Goal: Information Seeking & Learning: Learn about a topic

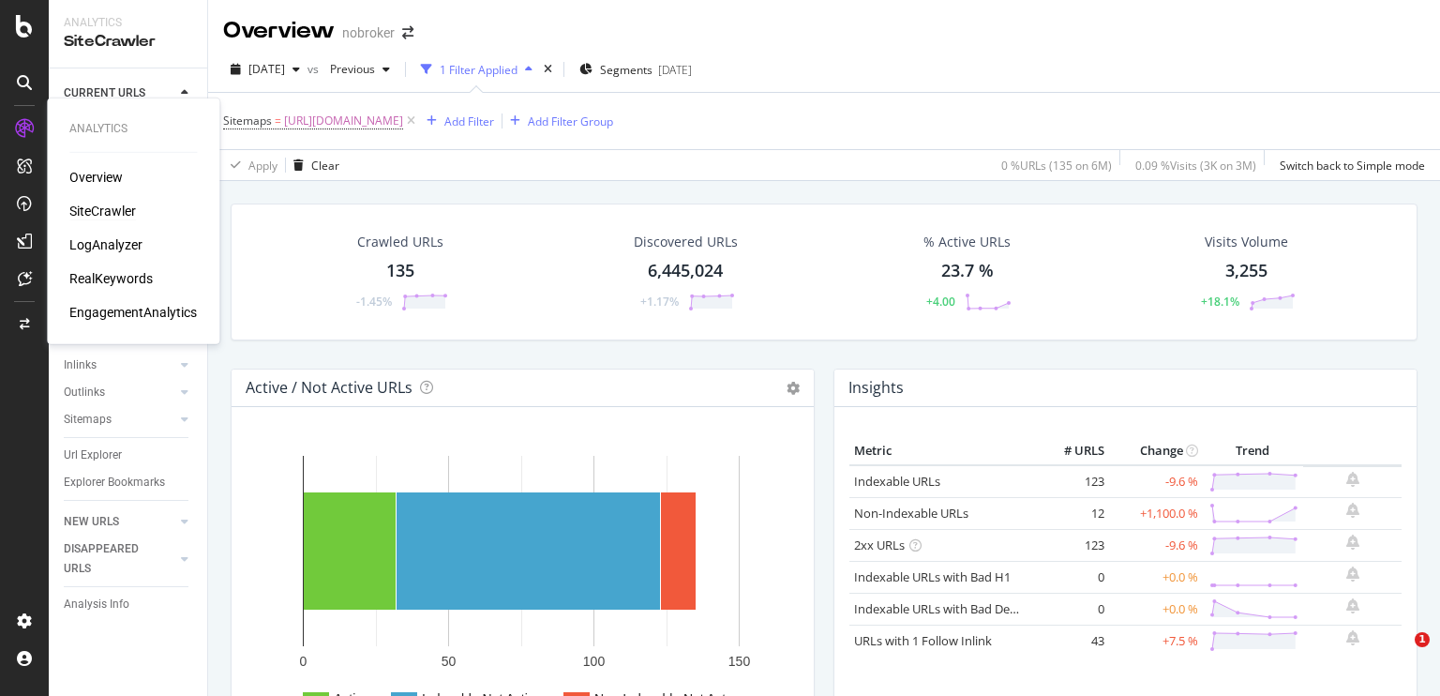
click at [116, 277] on div "RealKeywords" at bounding box center [110, 278] width 83 height 19
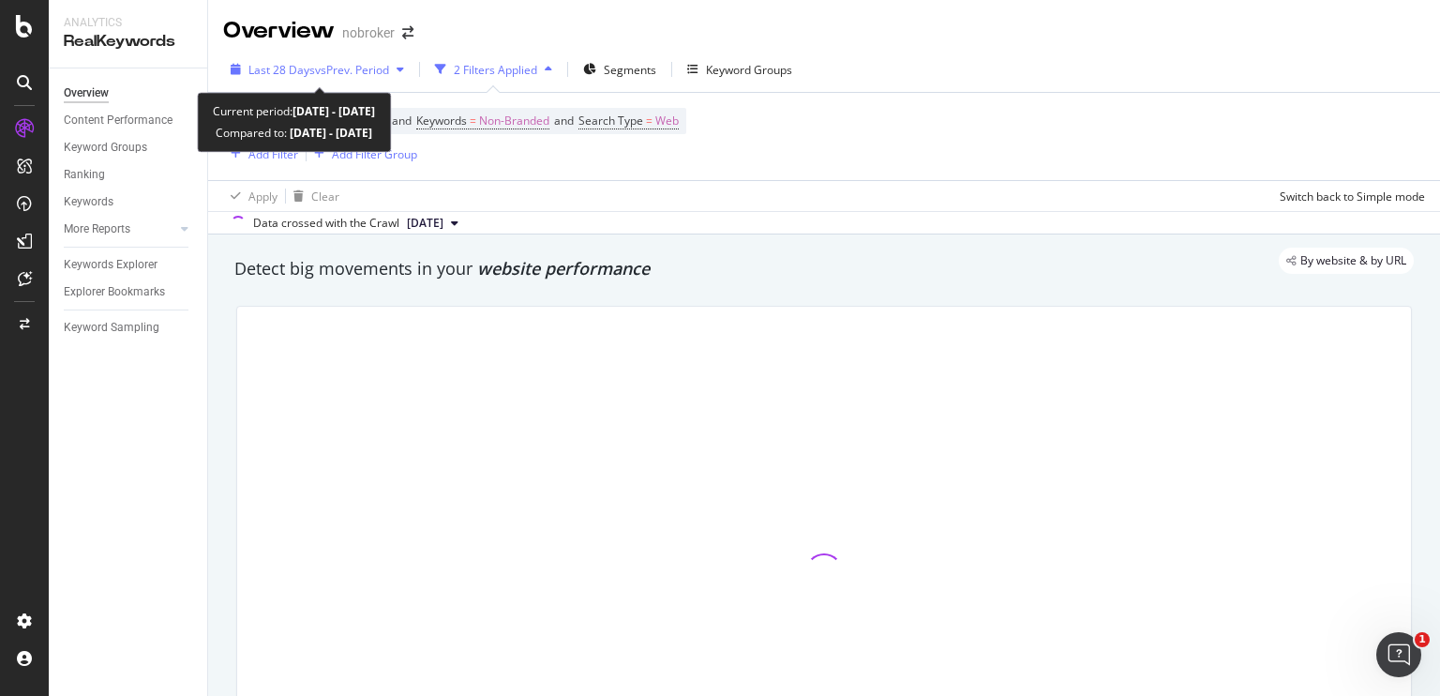
click at [370, 68] on span "vs Prev. Period" at bounding box center [352, 70] width 74 height 16
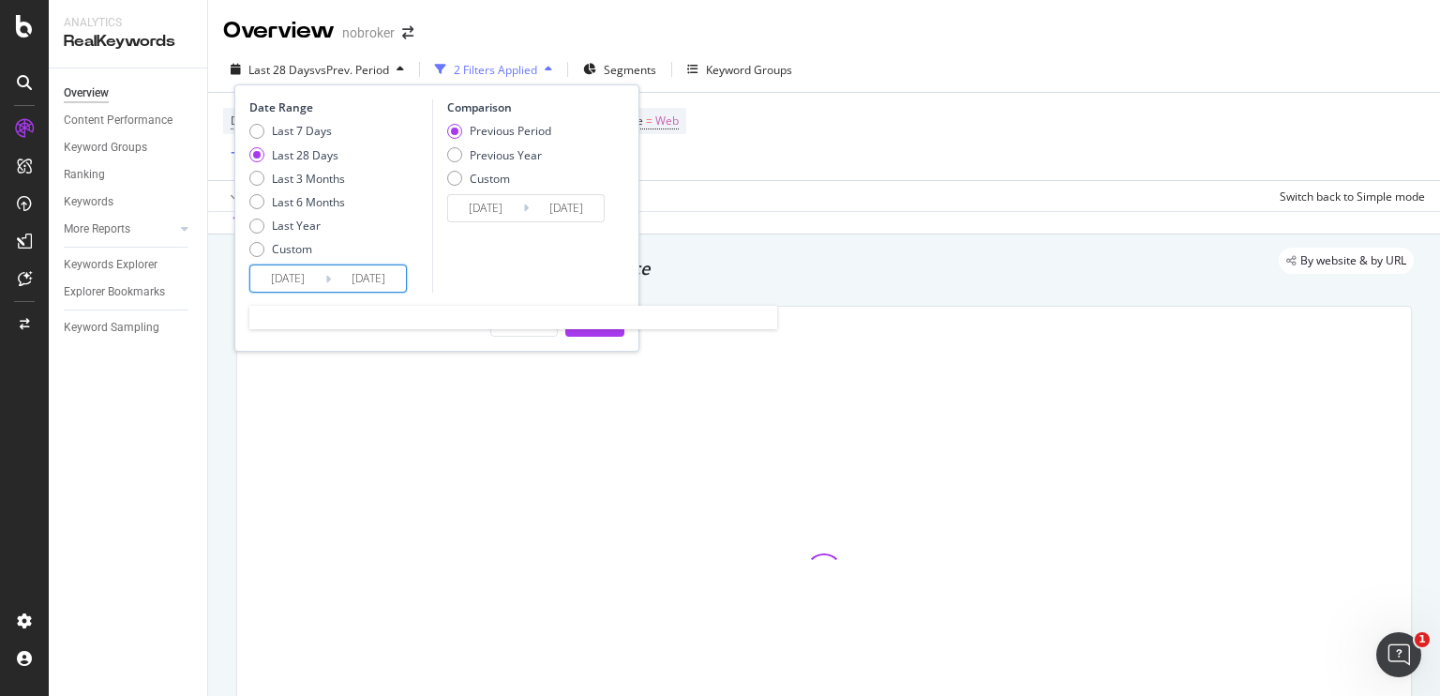
click at [282, 285] on input "[DATE]" at bounding box center [287, 278] width 75 height 26
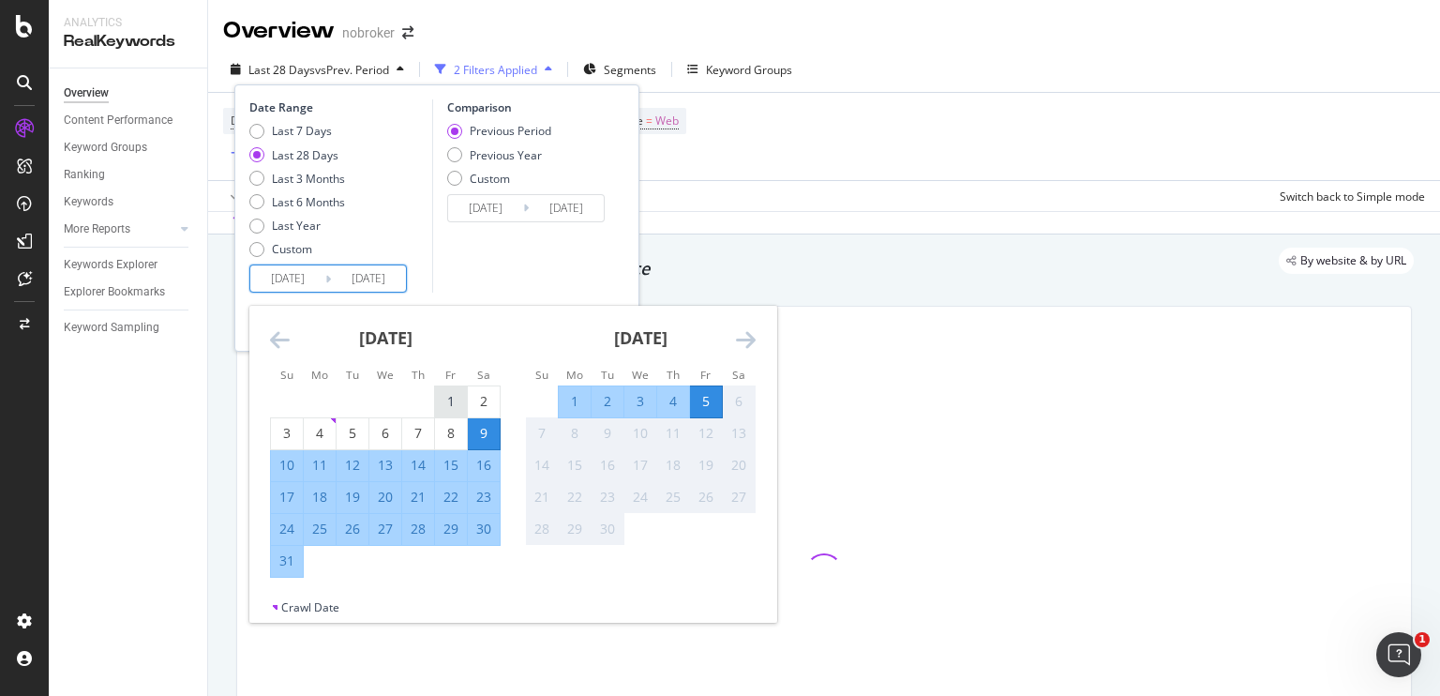
click at [454, 413] on div "1" at bounding box center [451, 401] width 32 height 31
type input "[DATE]"
click at [286, 560] on div "31" at bounding box center [287, 560] width 32 height 19
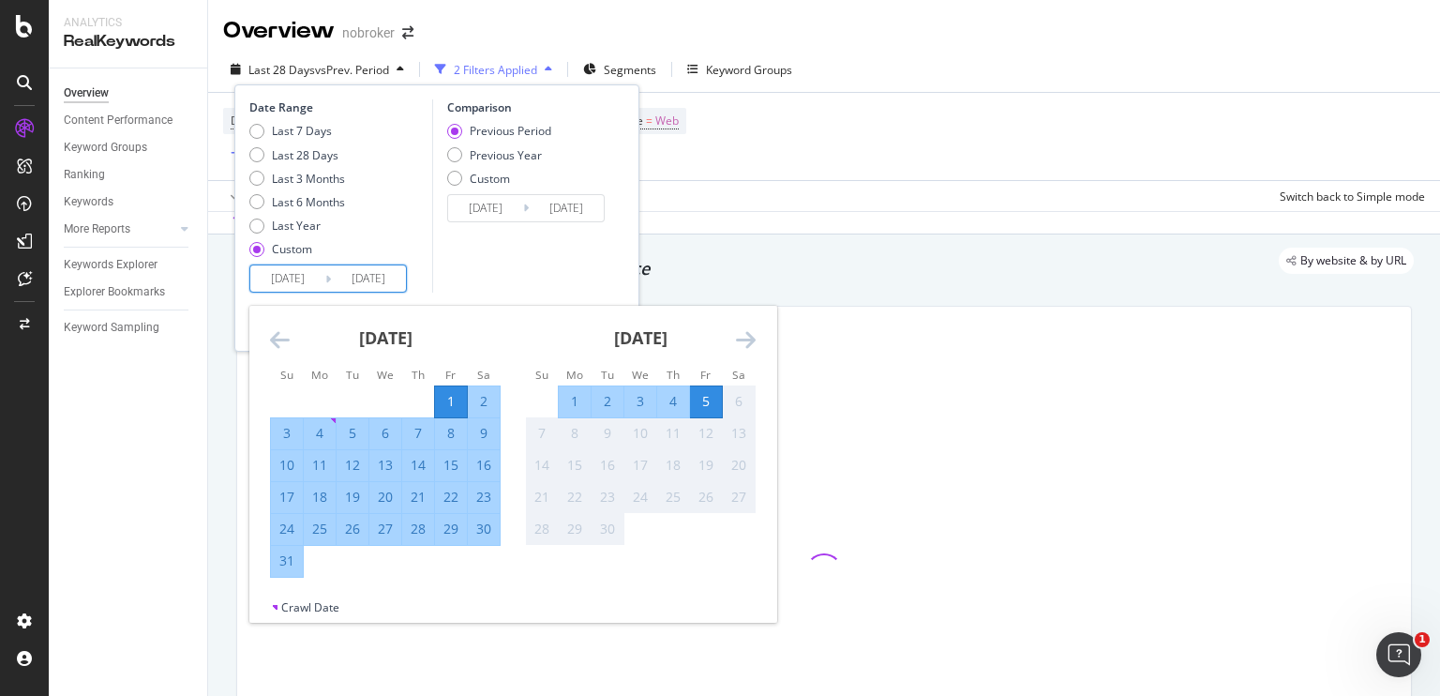
type input "[DATE]"
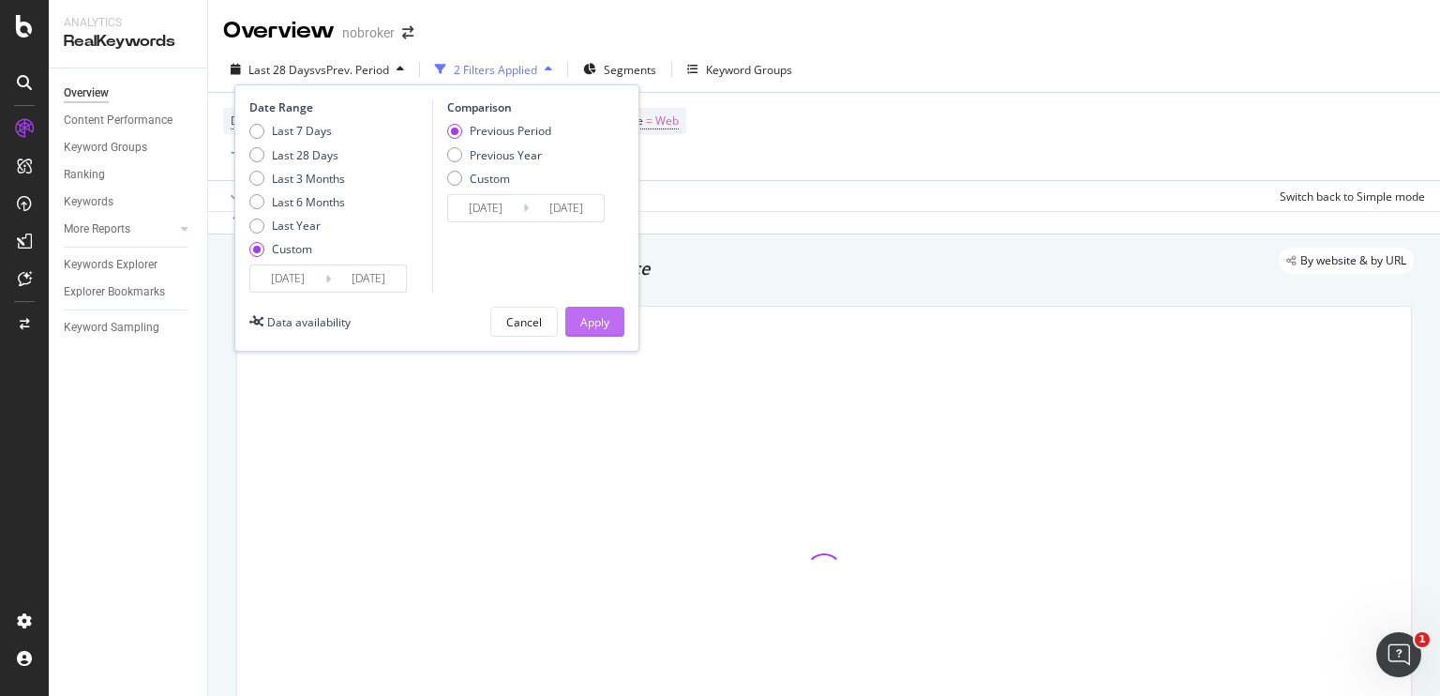
click at [596, 329] on div "Apply" at bounding box center [594, 322] width 29 height 16
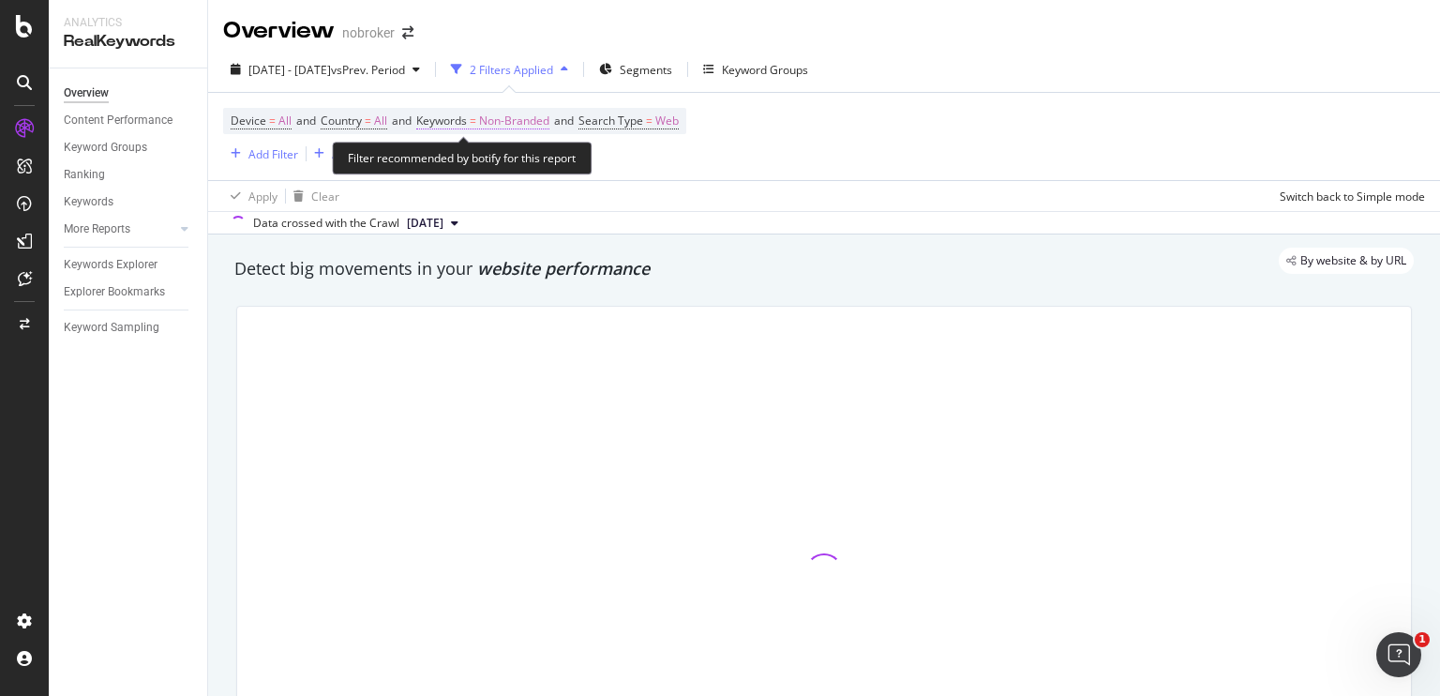
click at [529, 123] on span "Non-Branded" at bounding box center [514, 121] width 70 height 26
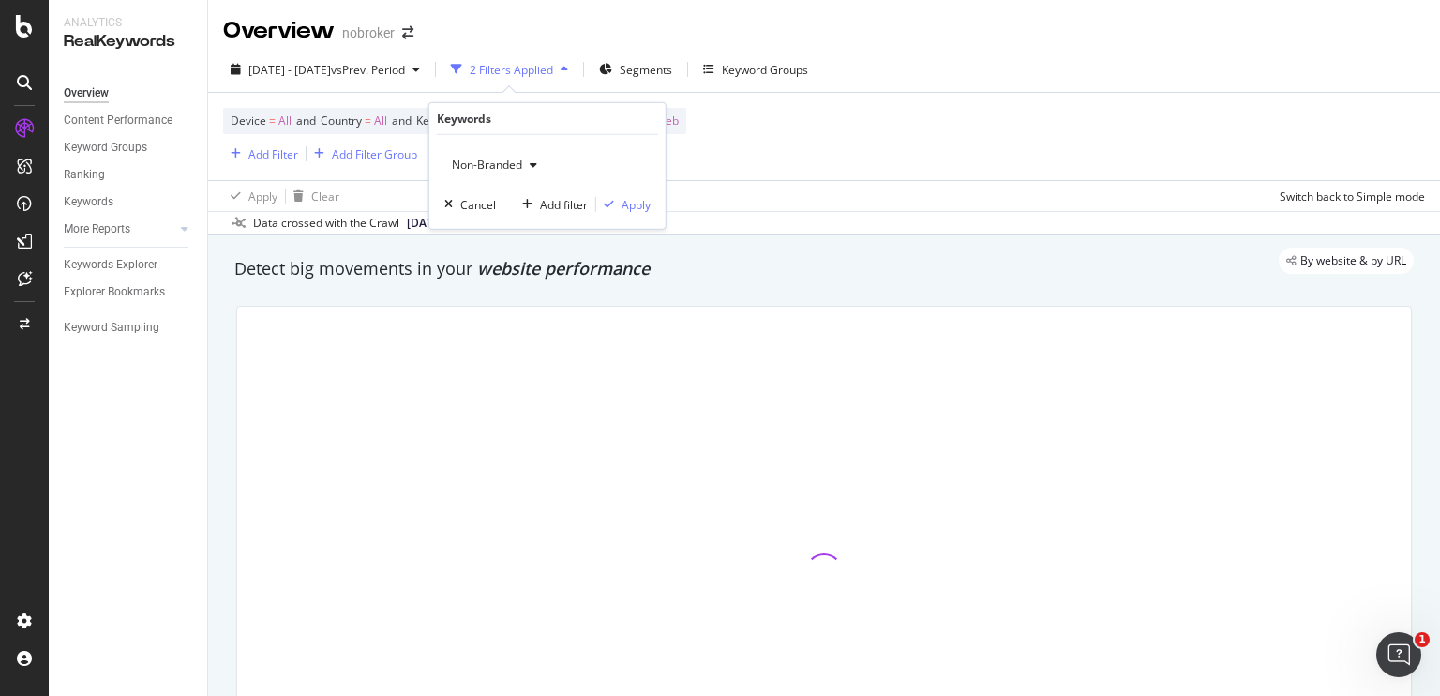
click at [484, 164] on span "Non-Branded" at bounding box center [483, 165] width 78 height 16
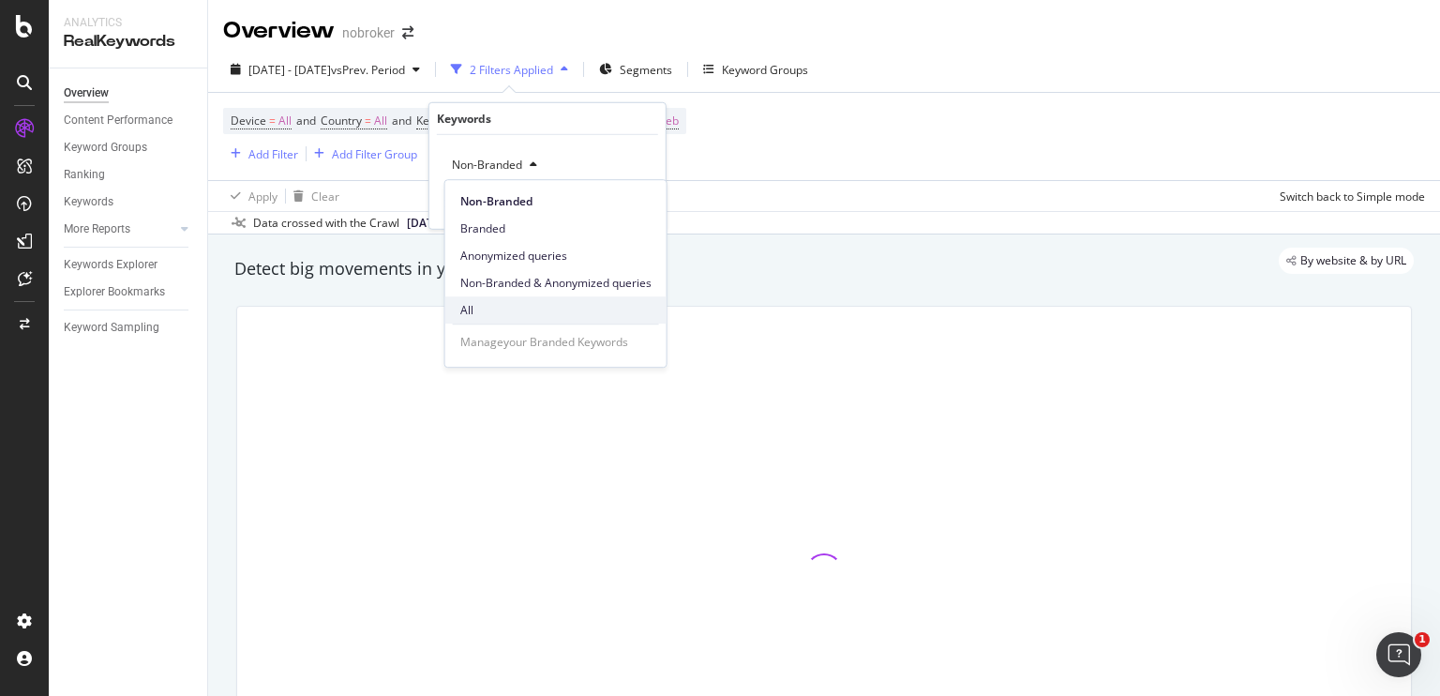
click at [473, 310] on span "All" at bounding box center [555, 310] width 191 height 17
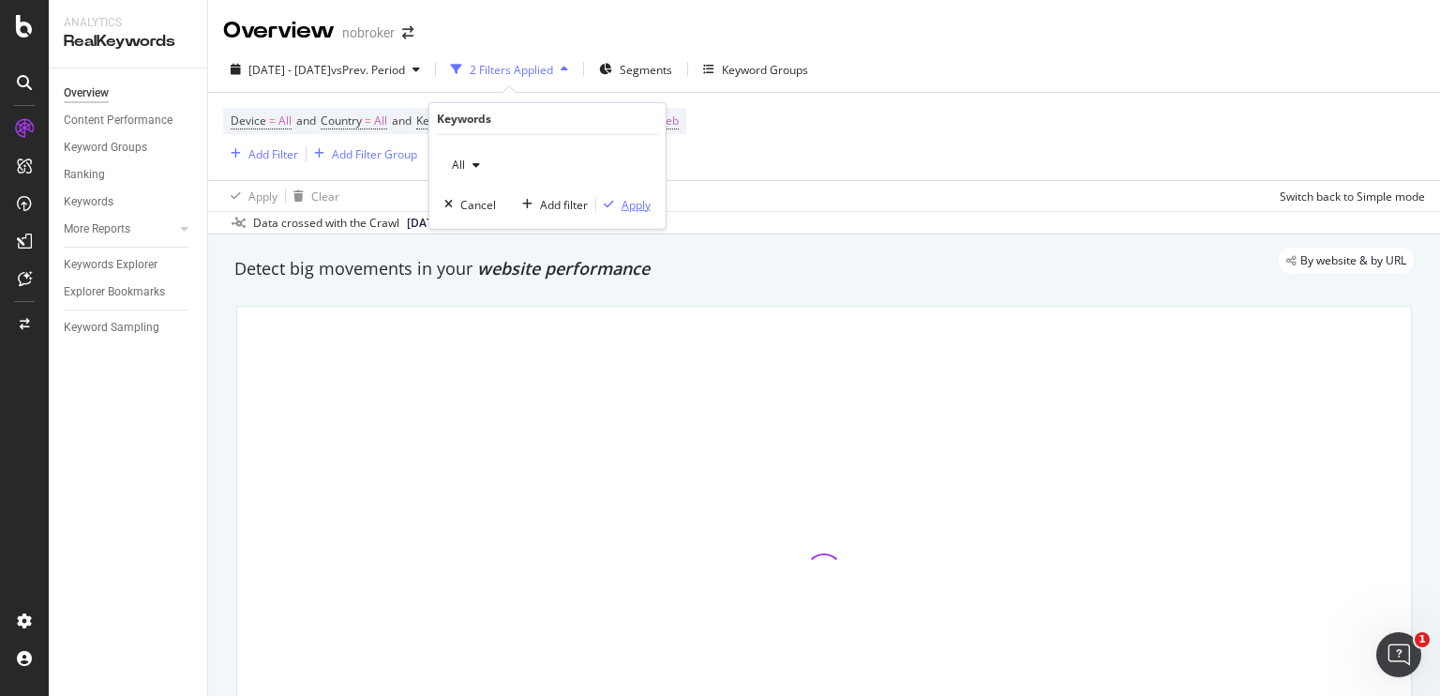
click at [631, 199] on div "Apply" at bounding box center [636, 204] width 29 height 16
click at [287, 149] on div "Add Filter" at bounding box center [273, 154] width 50 height 16
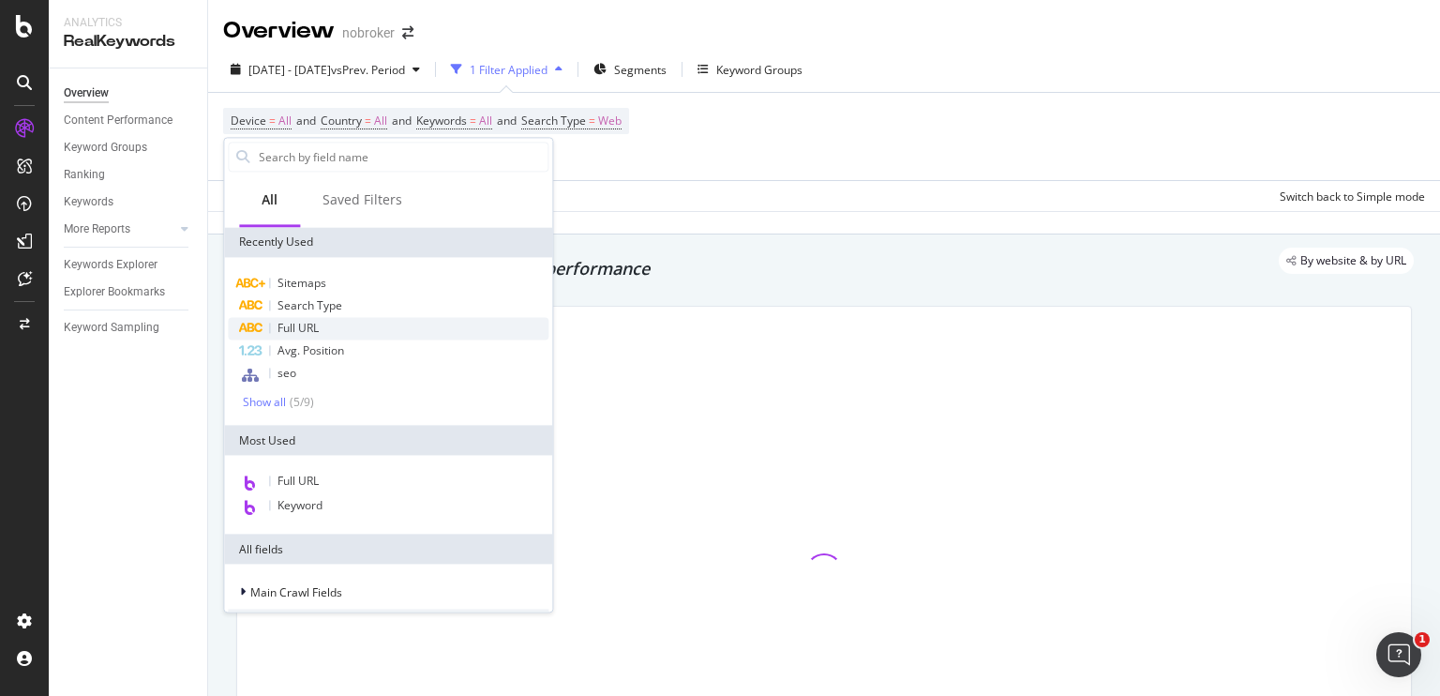
click at [309, 321] on span "Full URL" at bounding box center [298, 328] width 41 height 16
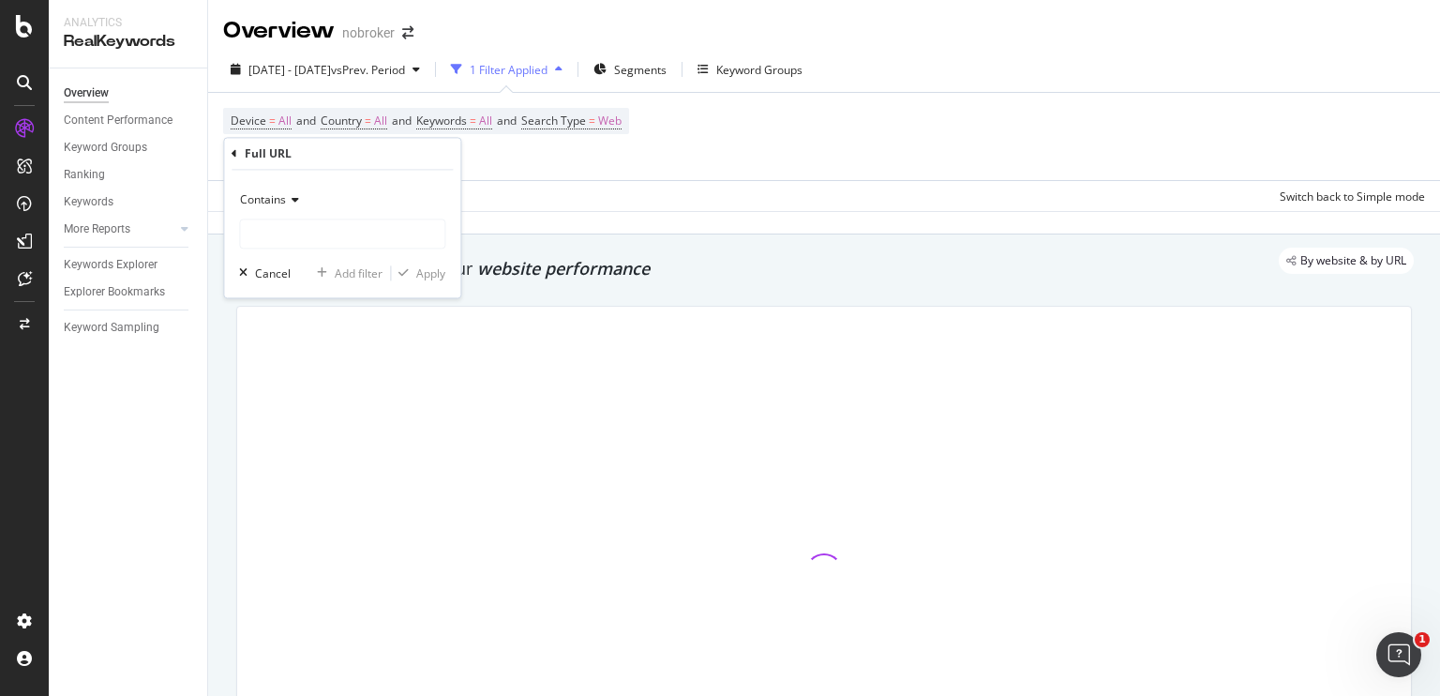
click at [293, 206] on div "Contains" at bounding box center [342, 201] width 206 height 30
click at [277, 196] on span "Contains" at bounding box center [263, 200] width 46 height 16
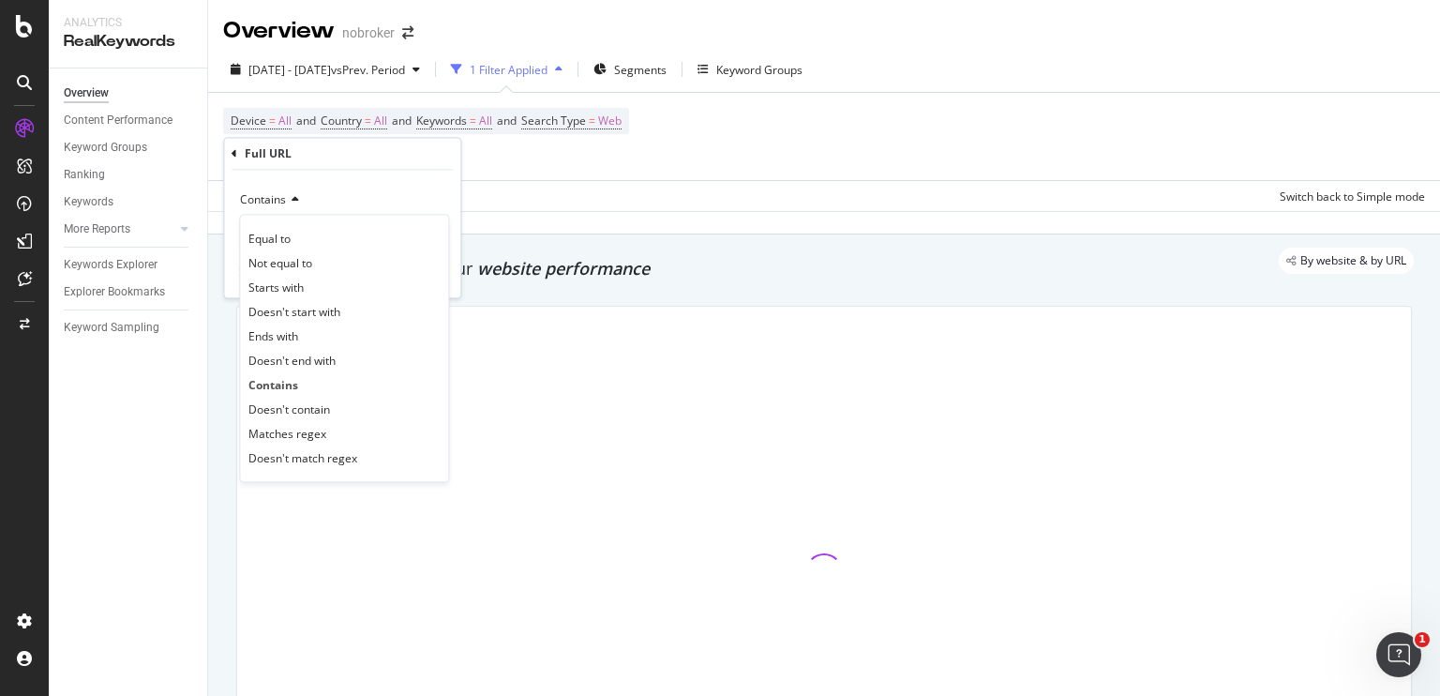
click at [428, 188] on div "Contains" at bounding box center [342, 201] width 206 height 30
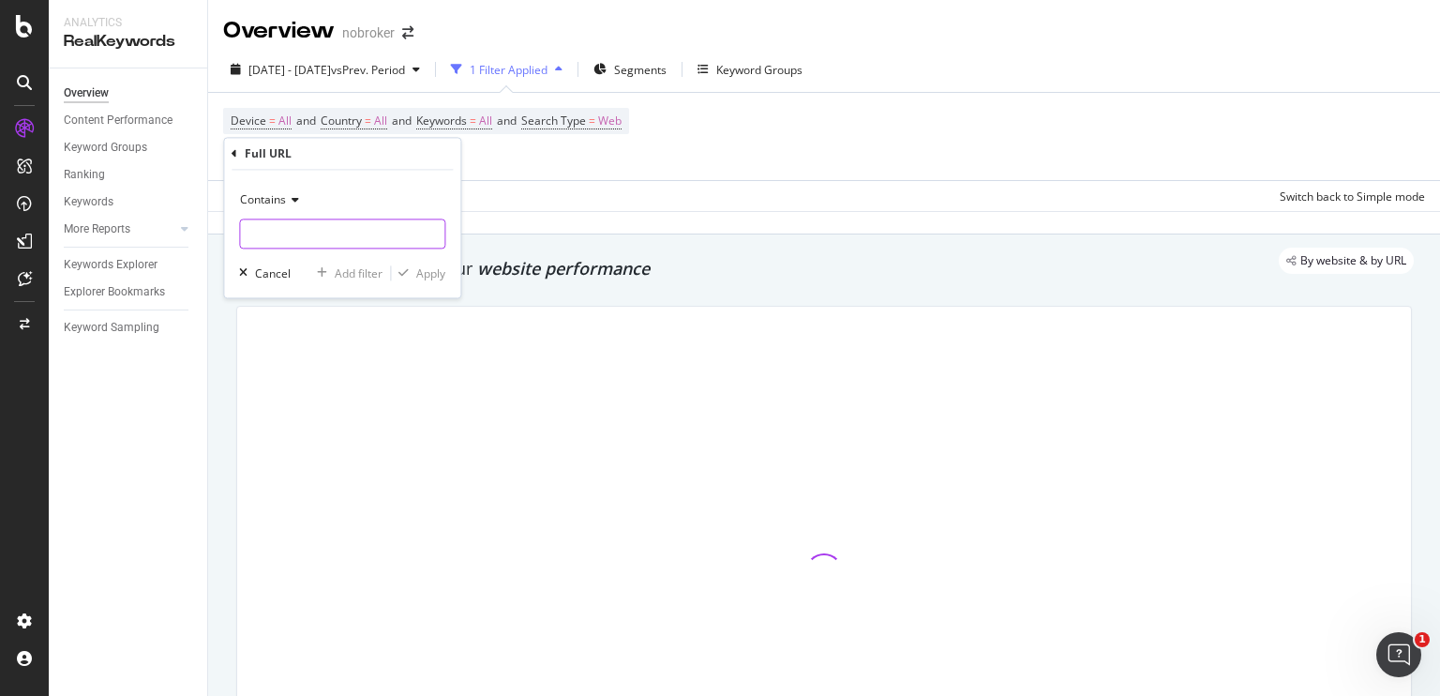
click at [397, 228] on input "text" at bounding box center [342, 234] width 204 height 30
paste input "[URL][DOMAIN_NAME]"
type input "[URL][DOMAIN_NAME]"
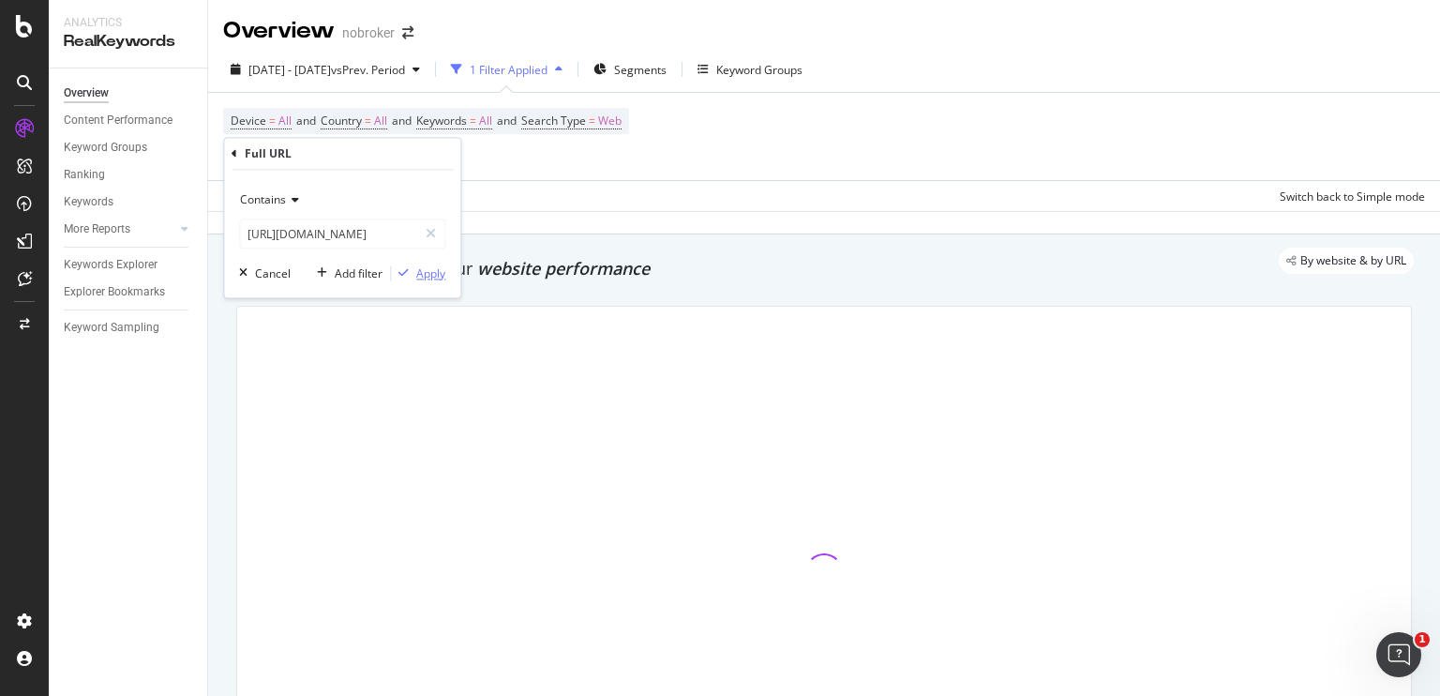
click at [443, 277] on div "Apply" at bounding box center [430, 273] width 29 height 16
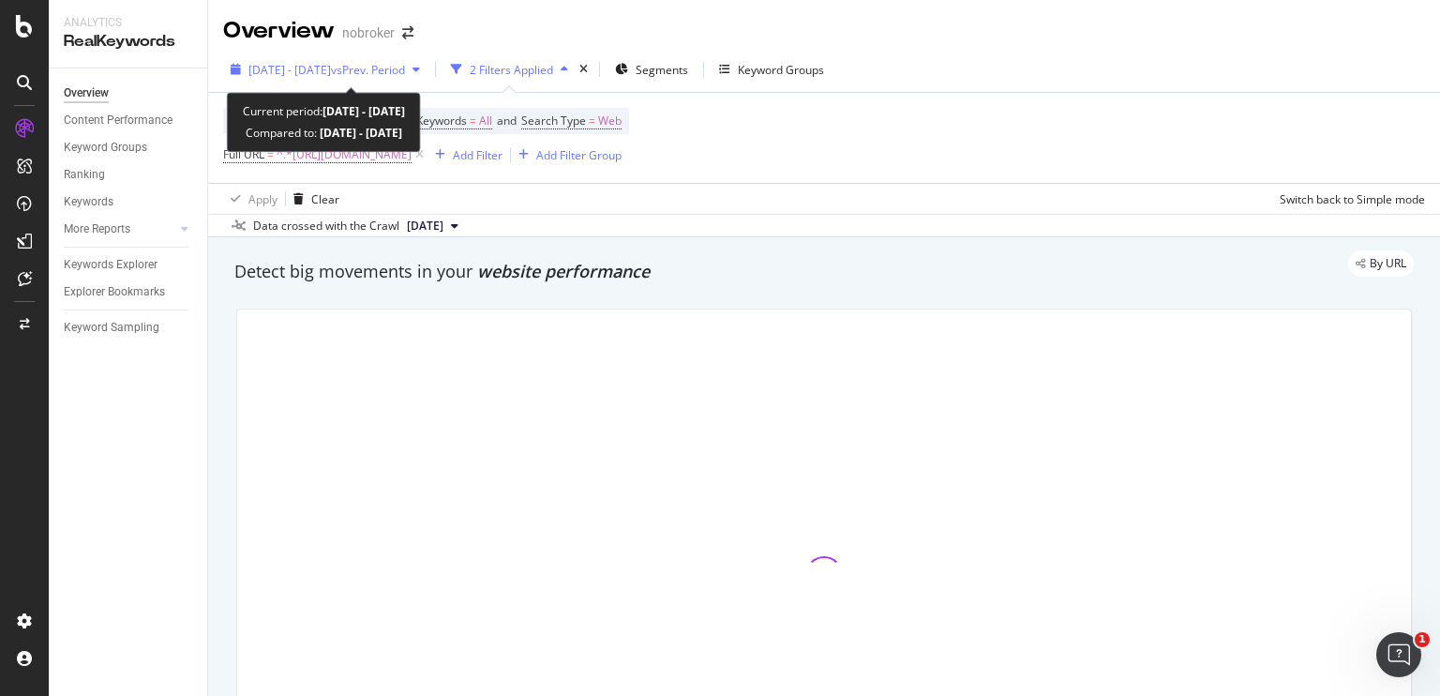
click at [382, 63] on span "vs Prev. Period" at bounding box center [368, 70] width 74 height 16
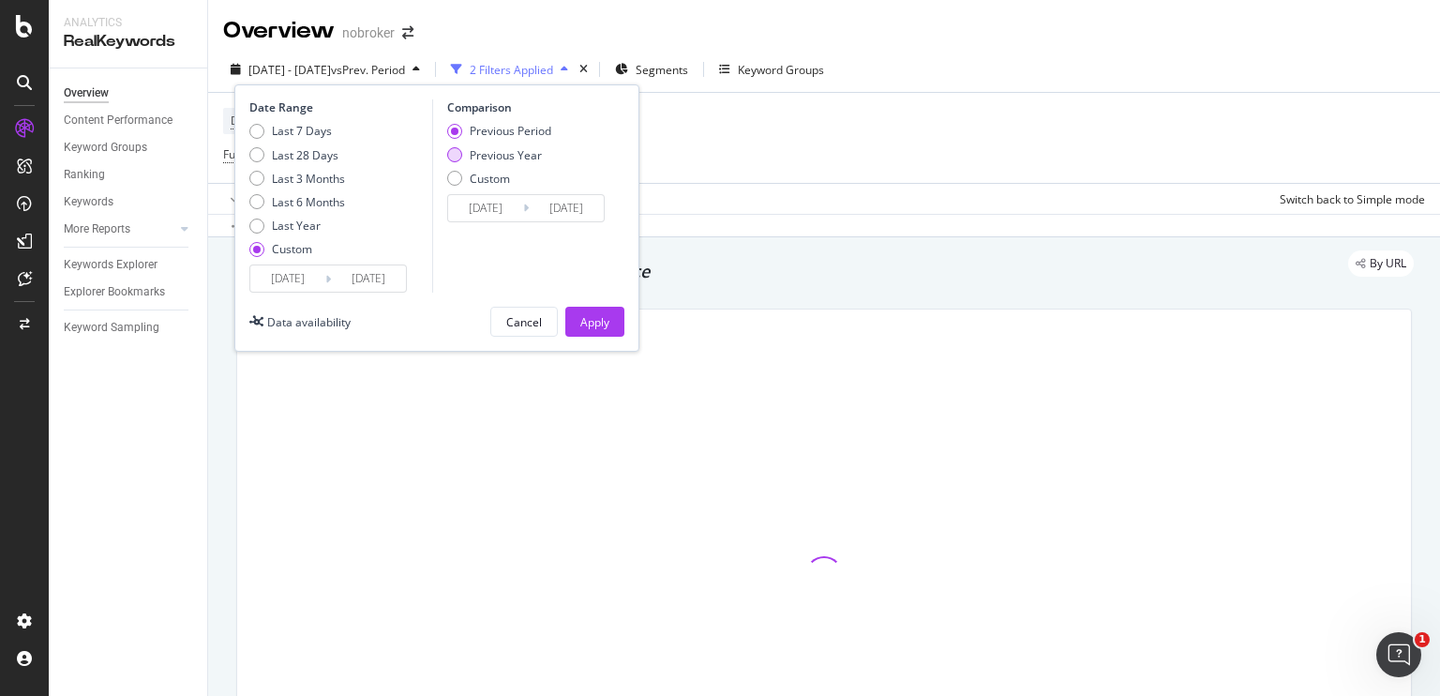
click at [458, 153] on div "Previous Year" at bounding box center [454, 154] width 15 height 15
type input "[DATE]"
click at [503, 211] on input "[DATE]" at bounding box center [485, 208] width 75 height 26
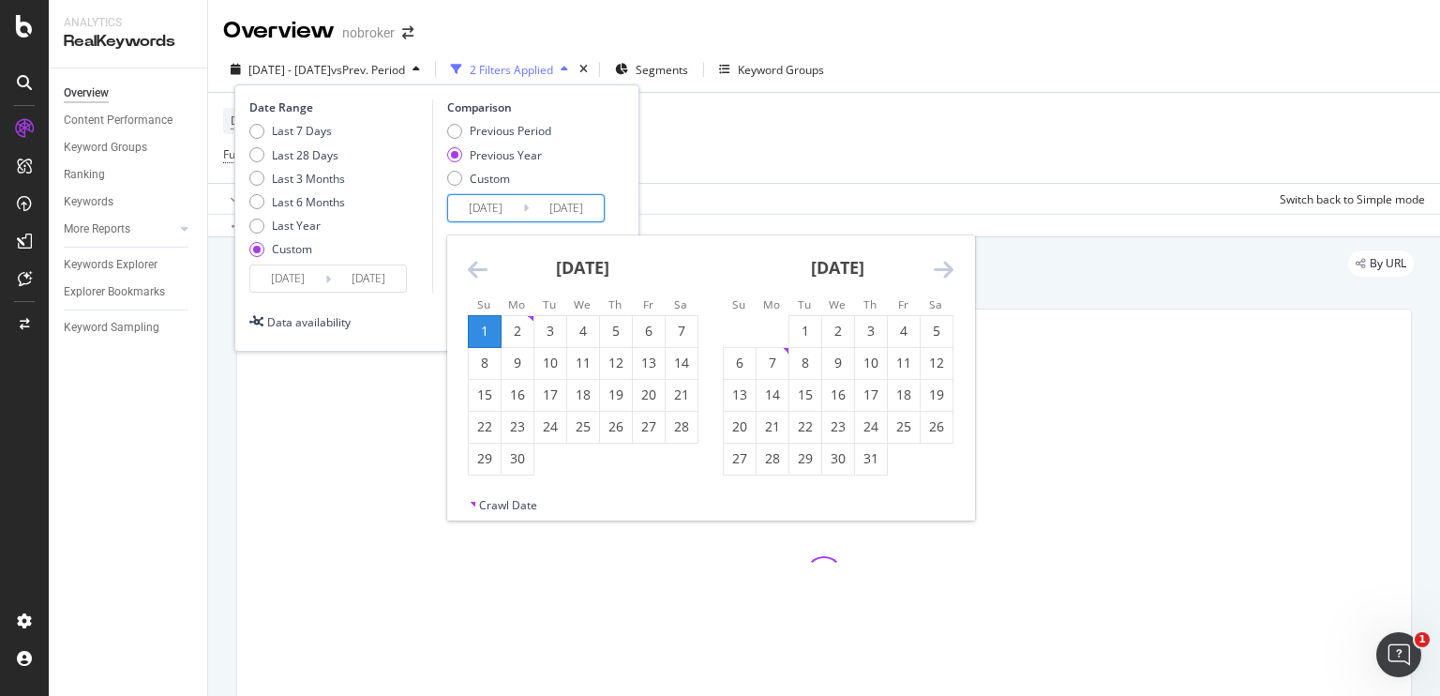
click at [476, 261] on icon "Move backward to switch to the previous month." at bounding box center [478, 269] width 20 height 23
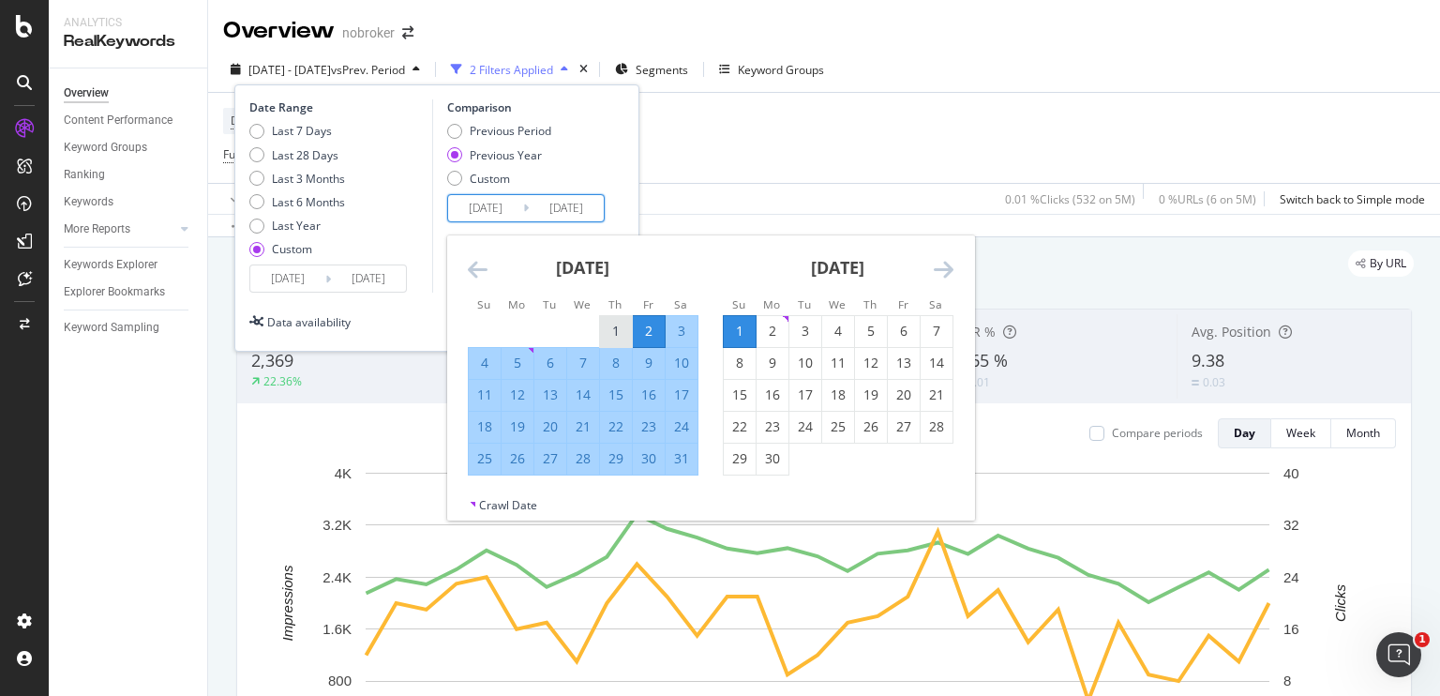
click at [608, 324] on div "1" at bounding box center [616, 331] width 32 height 19
type input "[DATE]"
click at [686, 454] on div "31" at bounding box center [682, 458] width 32 height 19
type input "[DATE]"
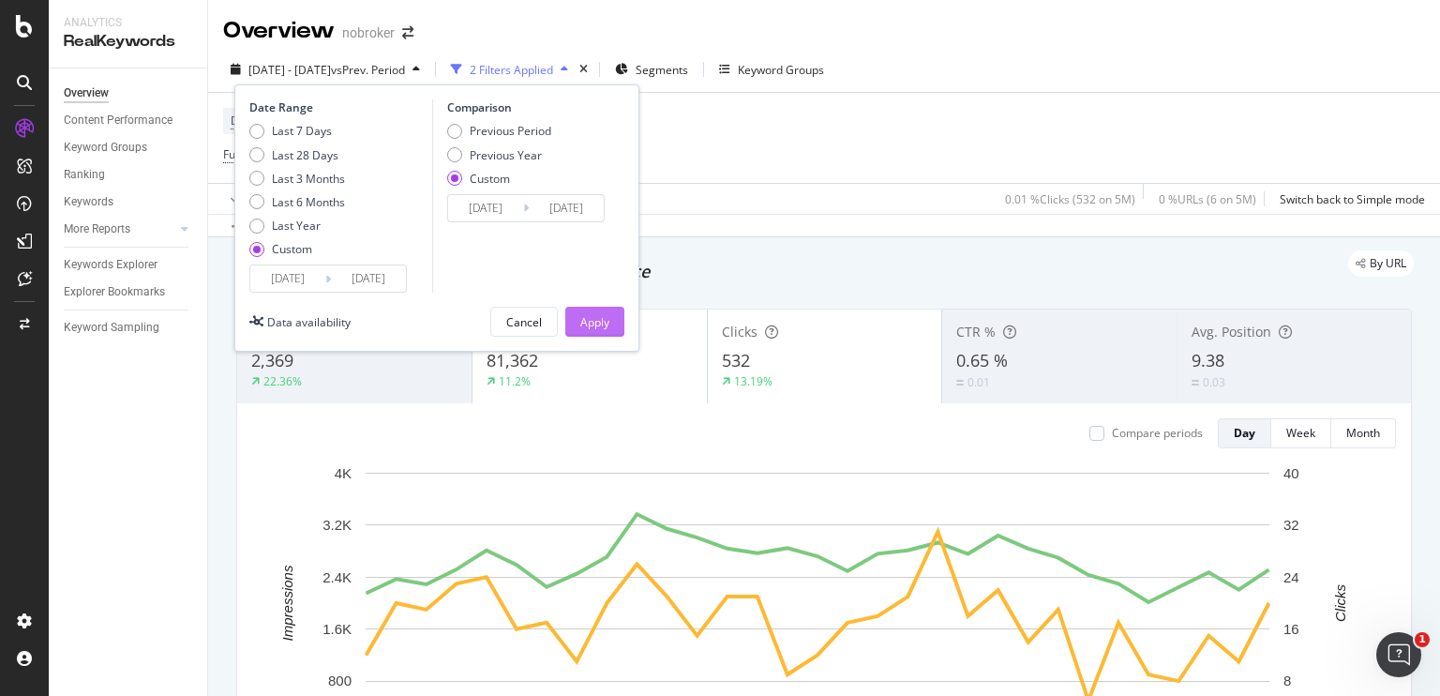
click at [604, 314] on div "Apply" at bounding box center [594, 322] width 29 height 16
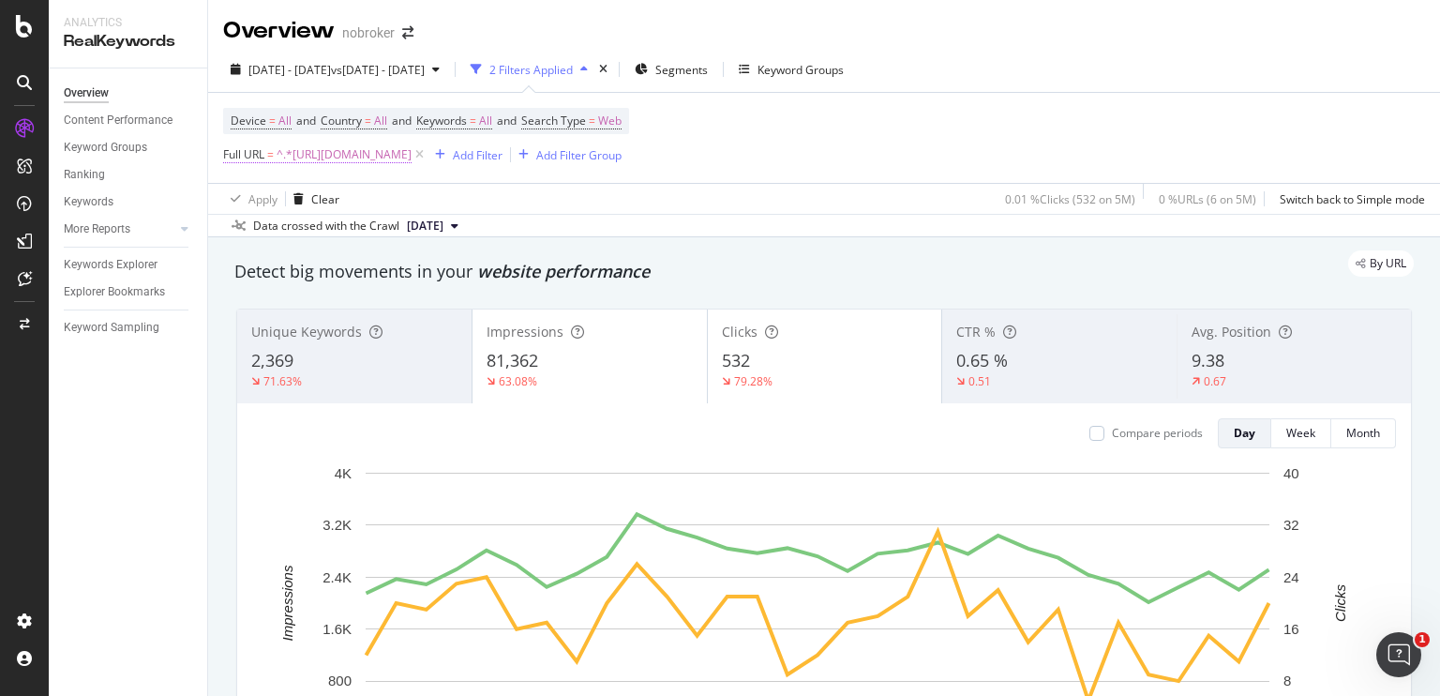
click at [323, 157] on span "^.*[URL][DOMAIN_NAME]" at bounding box center [344, 155] width 135 height 26
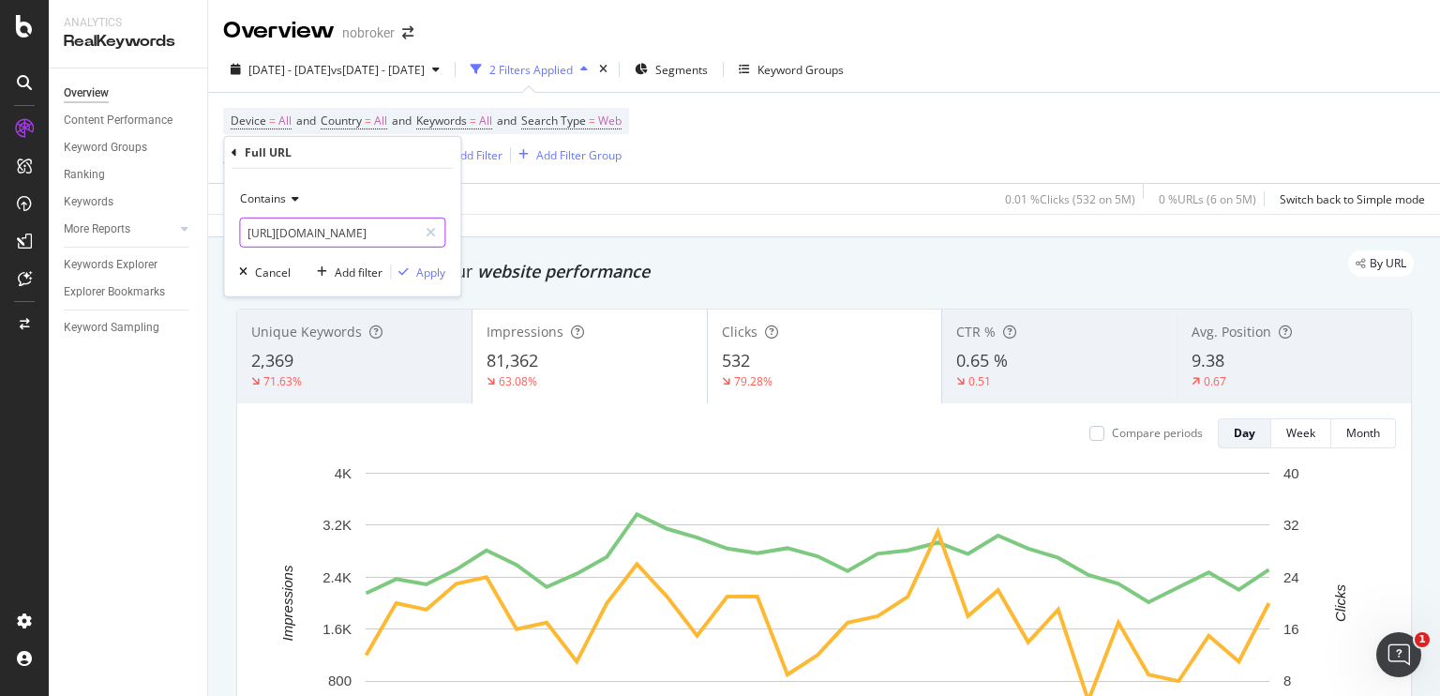
click at [345, 229] on input "[URL][DOMAIN_NAME]" at bounding box center [328, 233] width 177 height 30
paste input "cost-of-painting-a-house-per-square-foot-in-[GEOGRAPHIC_DATA]"
type input "[URL][DOMAIN_NAME]"
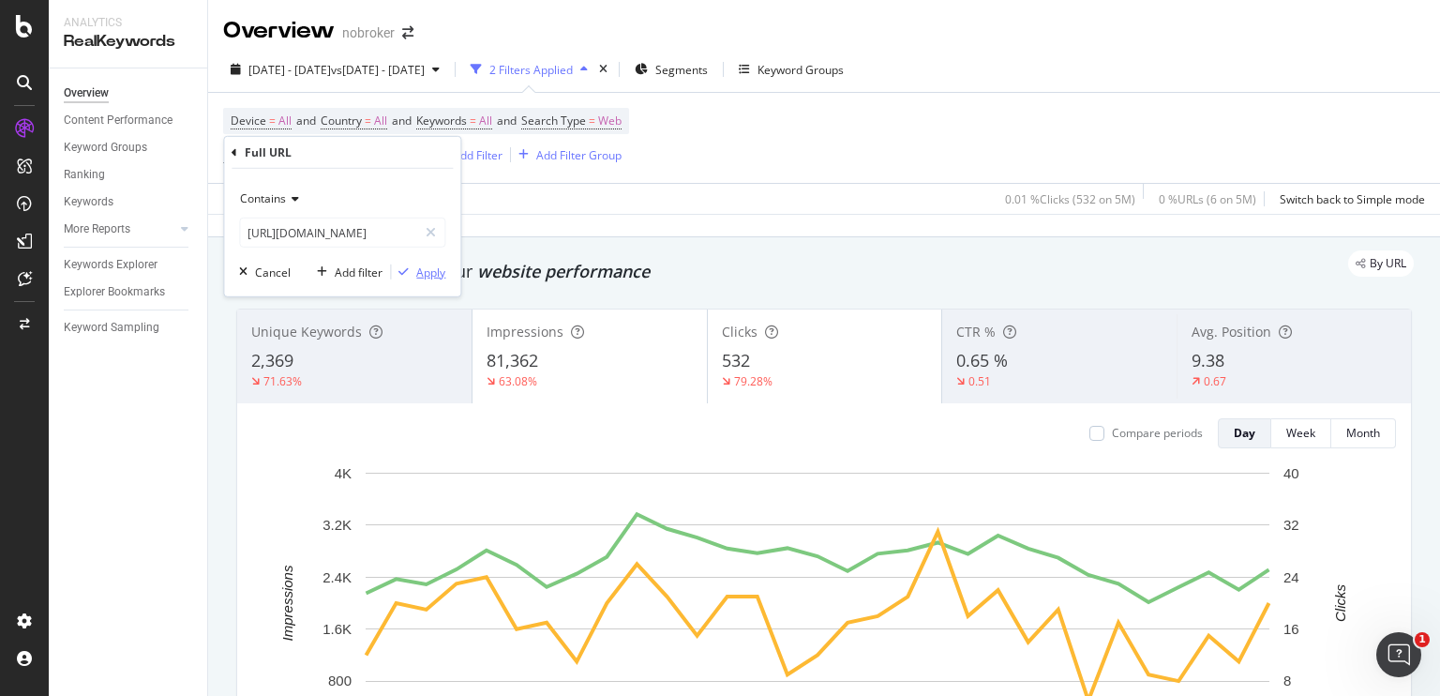
scroll to position [0, 0]
click at [427, 270] on div "Apply" at bounding box center [430, 271] width 29 height 16
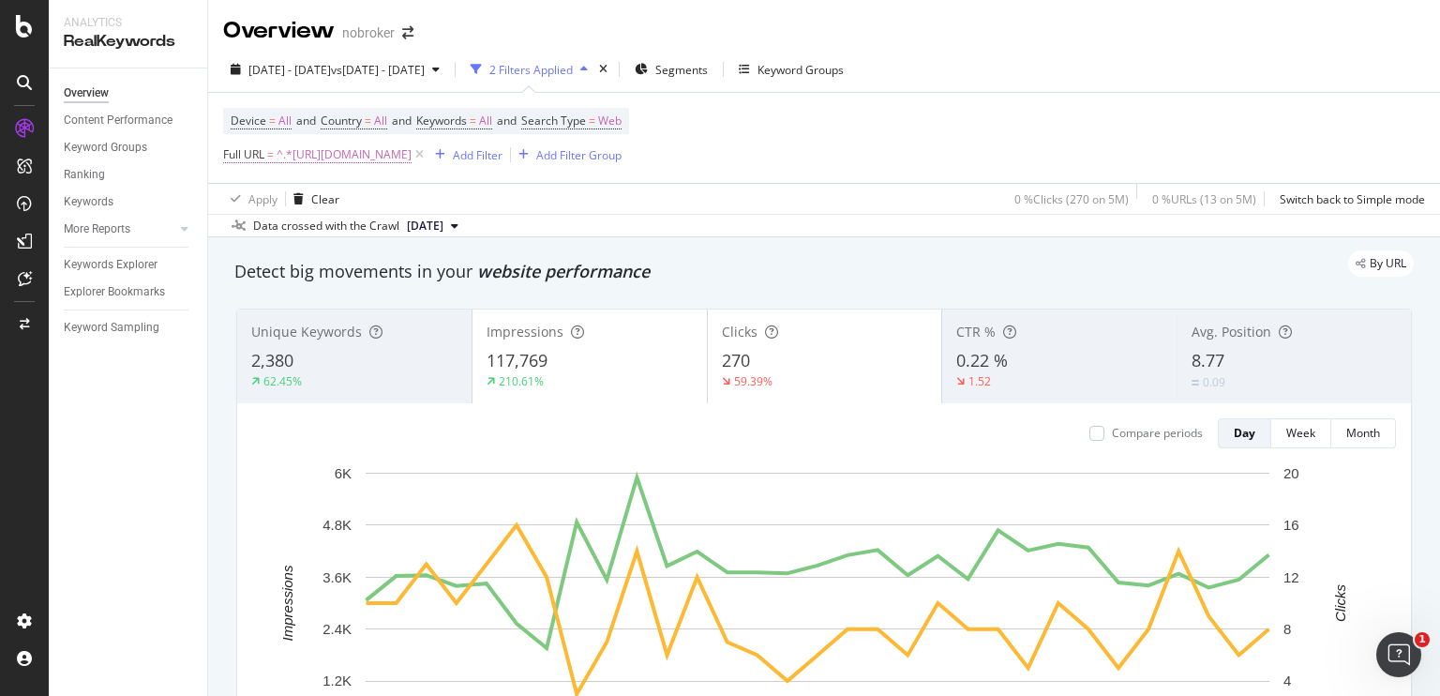
click at [412, 157] on span "^.*[URL][DOMAIN_NAME]" at bounding box center [344, 155] width 135 height 26
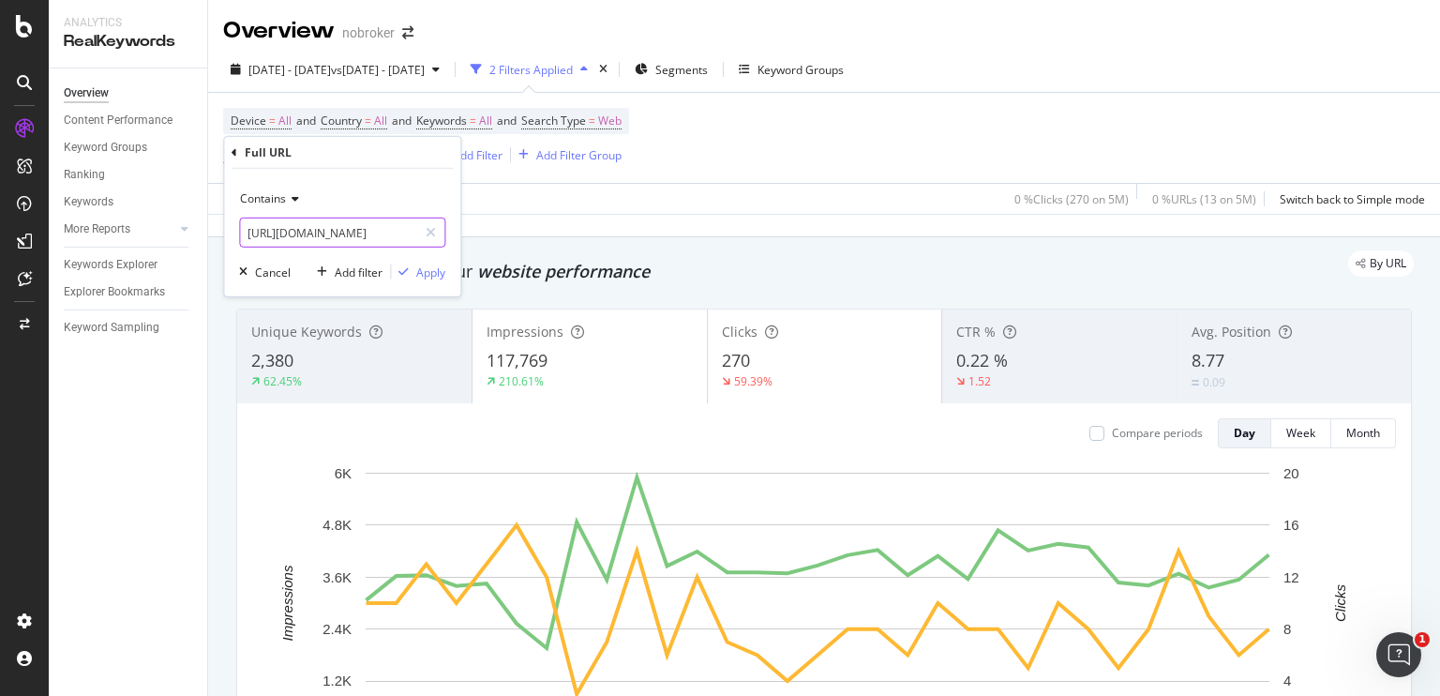
click at [326, 232] on input "[URL][DOMAIN_NAME]" at bounding box center [328, 233] width 177 height 30
paste input "best-wall-putty"
type input "[URL][DOMAIN_NAME]"
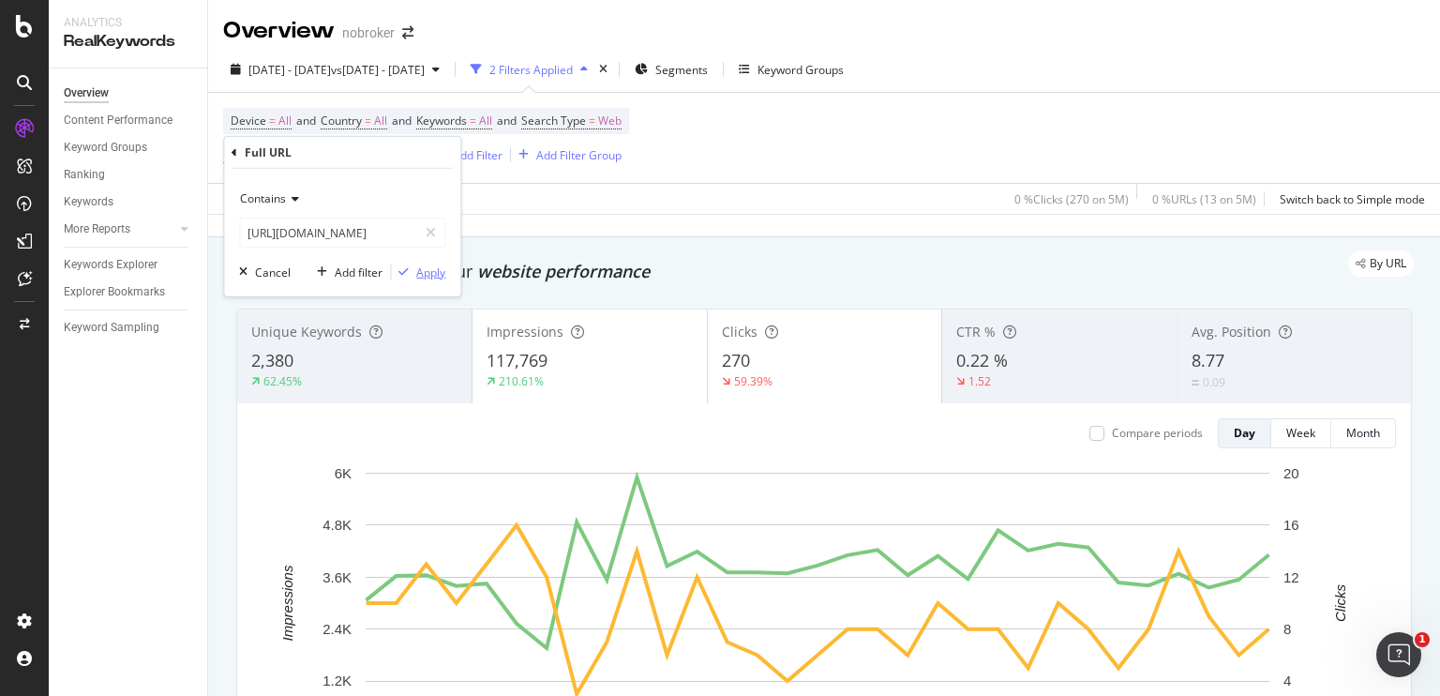
scroll to position [0, 0]
click at [420, 264] on div "Apply" at bounding box center [430, 271] width 29 height 16
